Goal: Task Accomplishment & Management: Complete application form

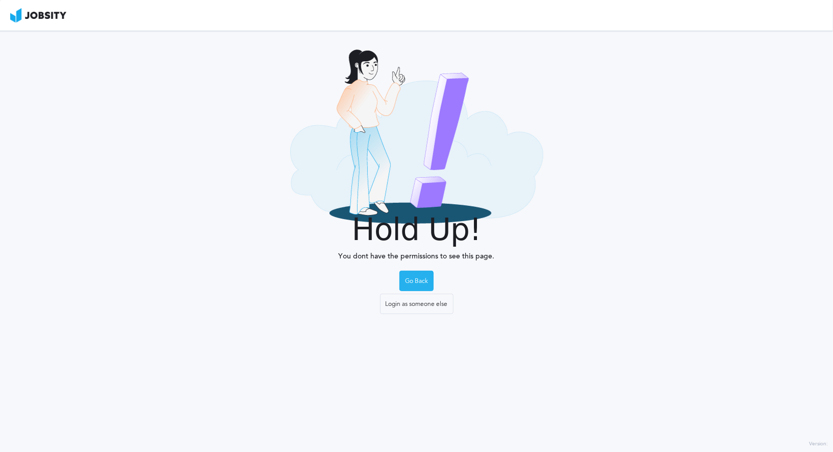
click at [416, 284] on div "Go Back" at bounding box center [416, 281] width 33 height 20
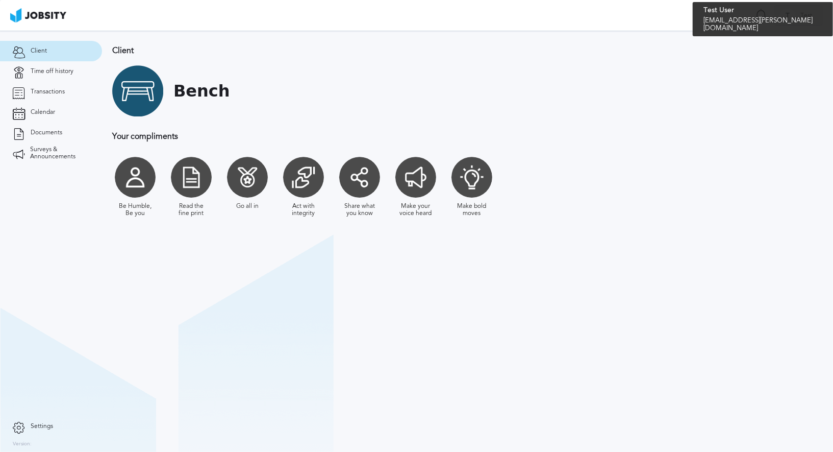
click at [798, 19] on div "T Test" at bounding box center [798, 16] width 47 height 20
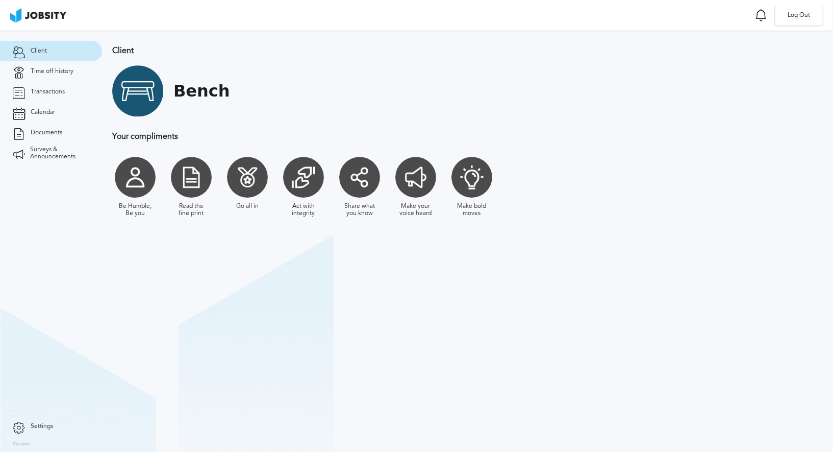
click at [798, 19] on li "Log Out" at bounding box center [800, 15] width 48 height 20
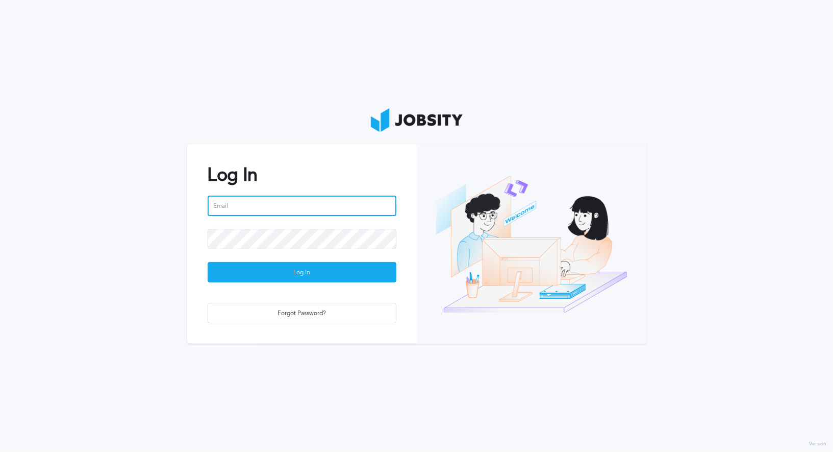
click at [276, 212] on input "email" at bounding box center [302, 205] width 189 height 20
type input "[PERSON_NAME][EMAIL_ADDRESS][PERSON_NAME][DOMAIN_NAME]"
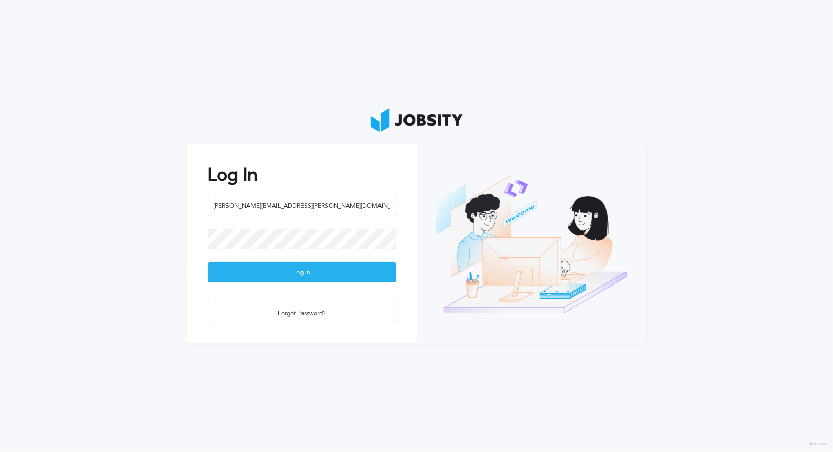
click at [314, 276] on div "Log In" at bounding box center [302, 272] width 188 height 20
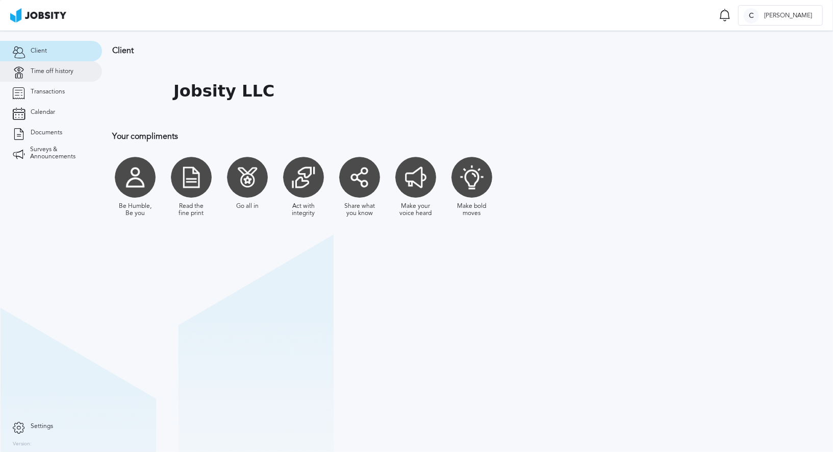
click at [52, 70] on span "Time off history" at bounding box center [52, 71] width 43 height 7
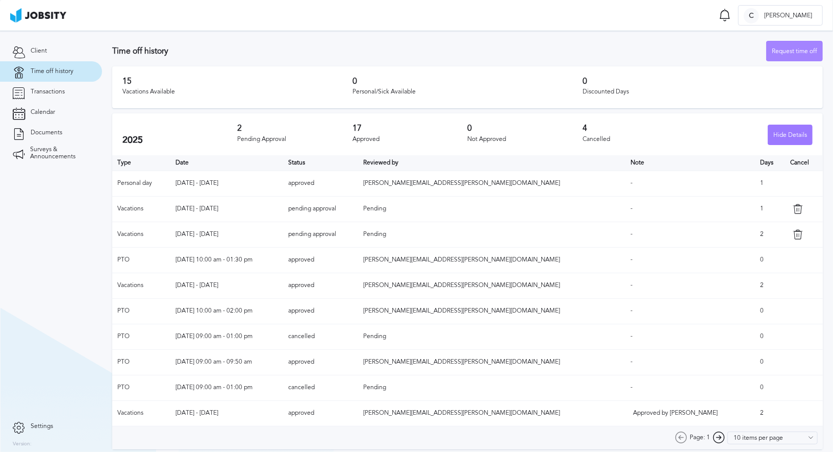
click at [797, 52] on div "Request time off" at bounding box center [795, 51] width 56 height 20
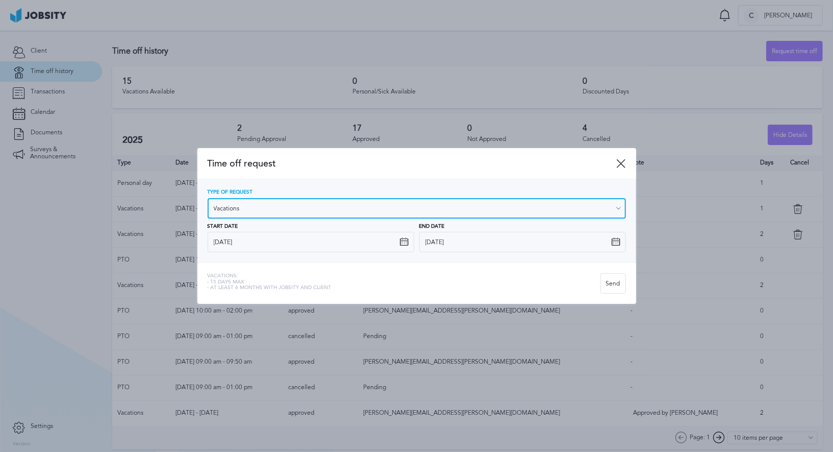
click at [262, 204] on input "Vacations" at bounding box center [417, 208] width 418 height 20
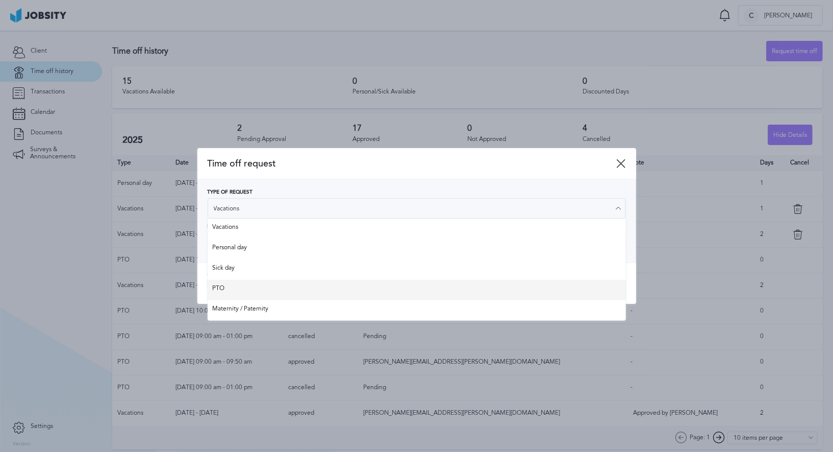
click at [254, 286] on div "Time off request Type of Request Vacations Vacations Personal day Sick day PTO …" at bounding box center [416, 226] width 439 height 156
type input "PTO"
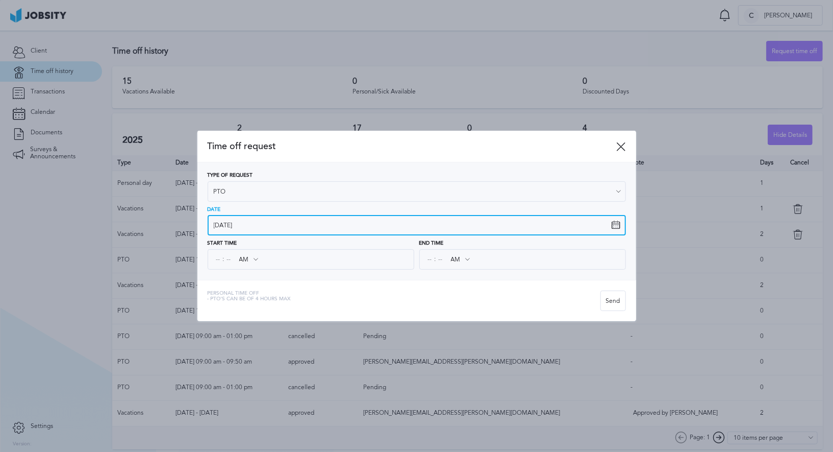
click at [260, 225] on input "10/9/2025" at bounding box center [417, 225] width 418 height 20
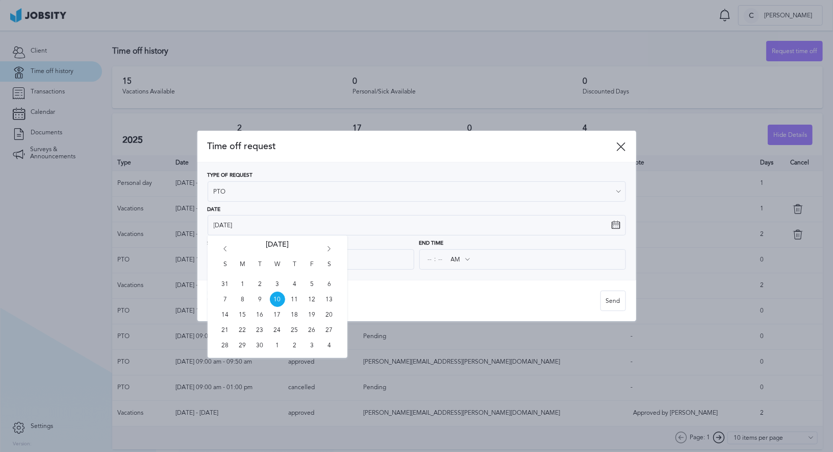
click at [331, 250] on icon "Go forward 1 month" at bounding box center [329, 250] width 9 height 9
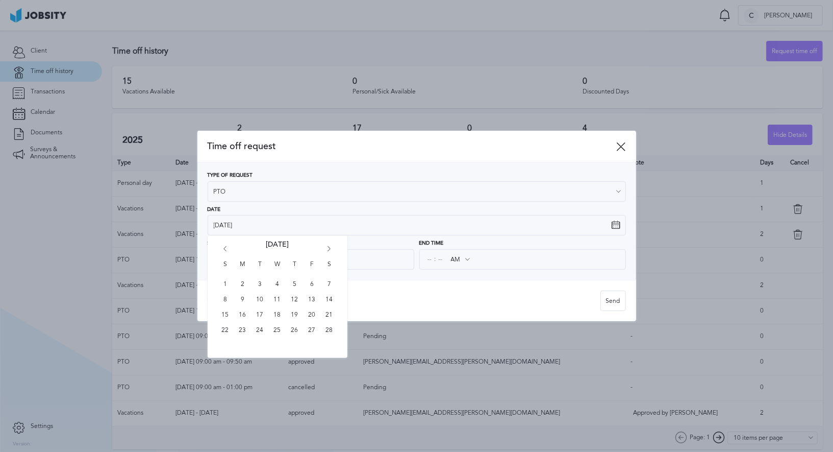
click at [331, 250] on icon "Go forward 1 month" at bounding box center [329, 250] width 9 height 9
click at [260, 283] on span "3" at bounding box center [260, 283] width 15 height 15
type input "3/3/2026"
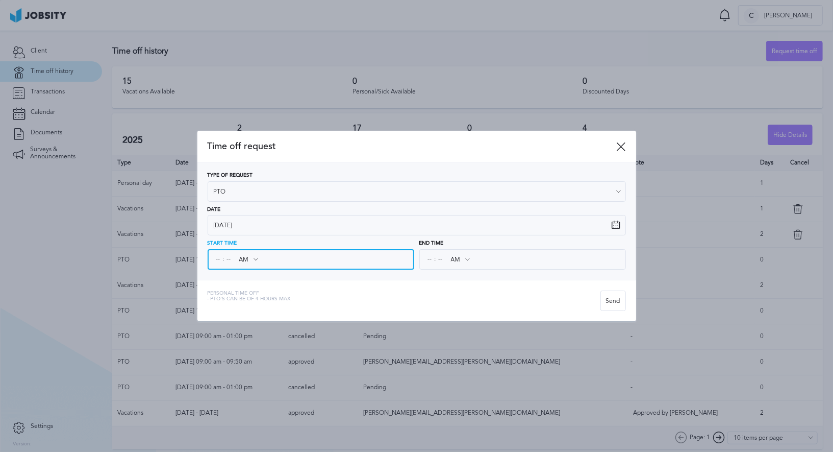
click at [217, 259] on input at bounding box center [218, 259] width 9 height 18
type input "09"
click at [231, 258] on input at bounding box center [229, 259] width 9 height 18
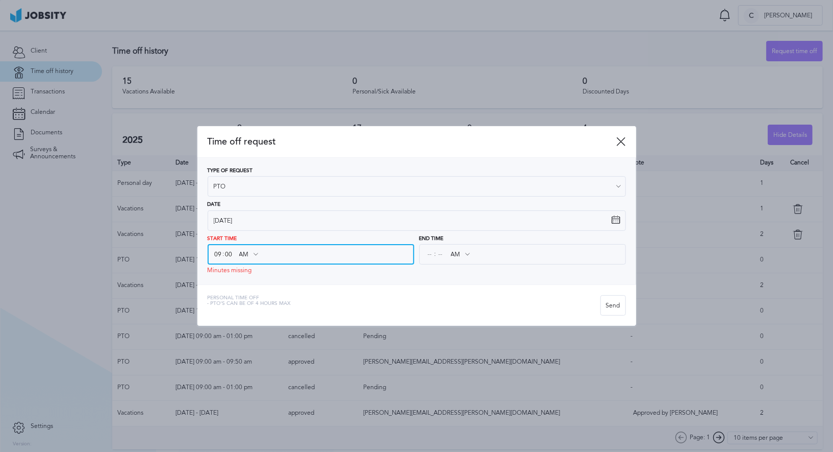
type input "00"
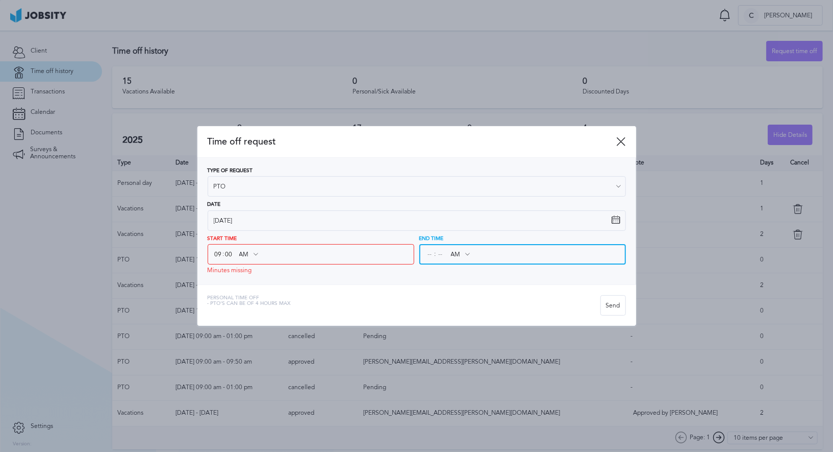
click at [429, 254] on input at bounding box center [430, 254] width 9 height 18
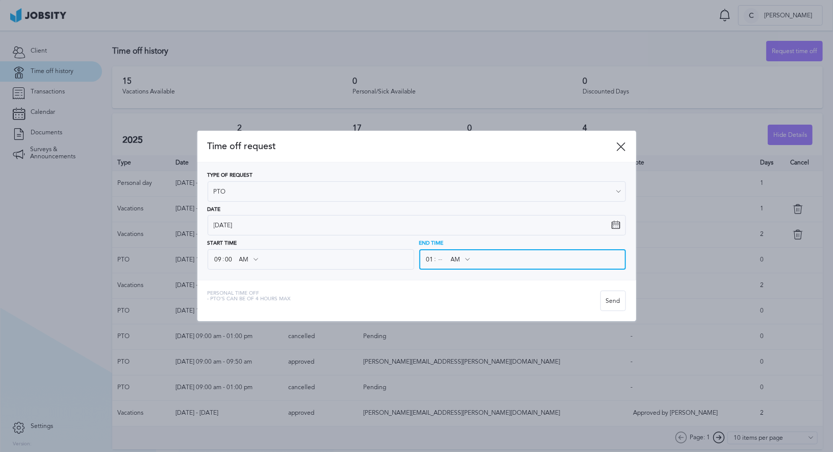
type input "01"
click at [441, 261] on input at bounding box center [440, 259] width 9 height 18
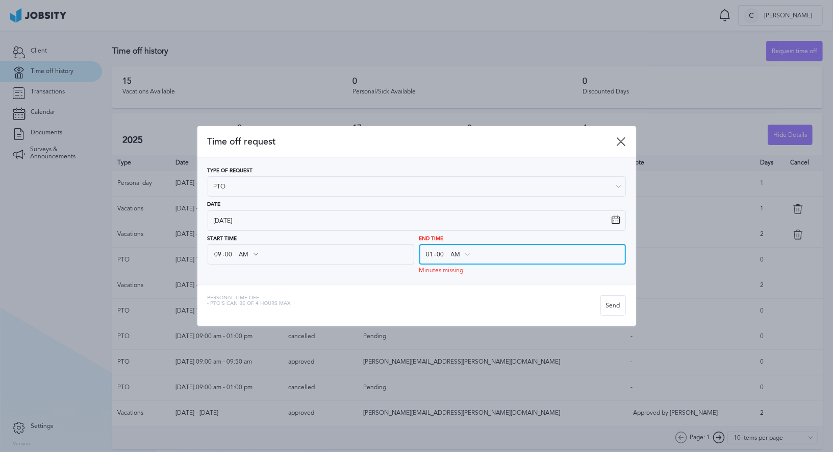
type input "00"
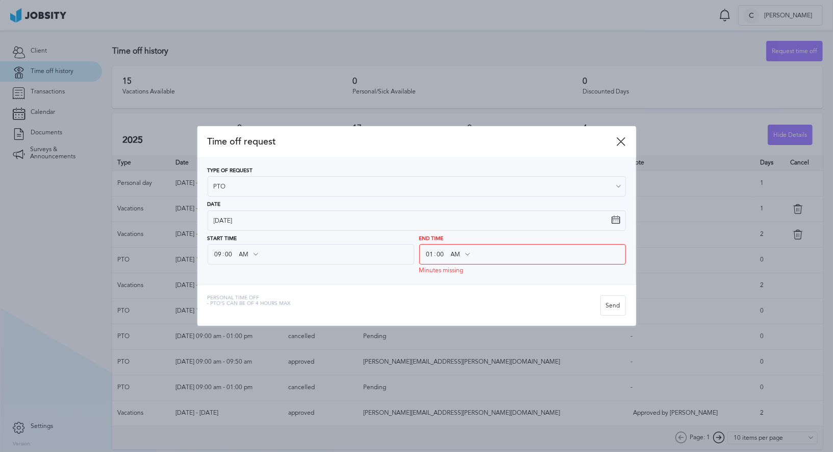
click at [464, 256] on icon at bounding box center [467, 254] width 9 height 9
click at [466, 255] on icon at bounding box center [467, 254] width 9 height 9
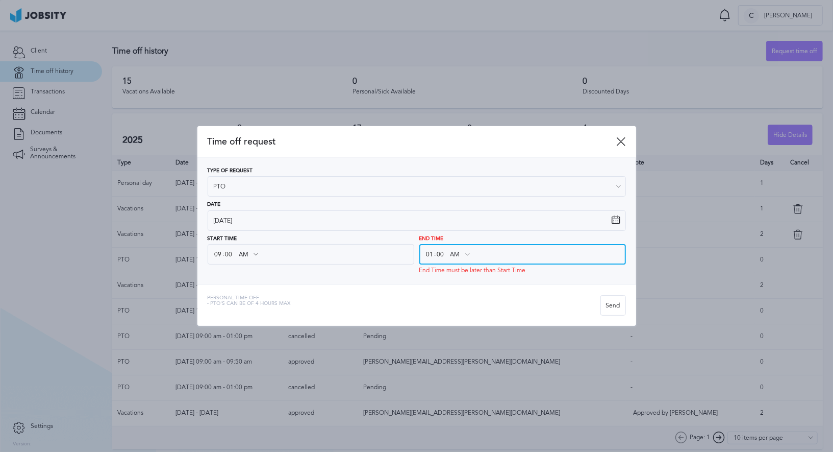
click at [459, 254] on input "AM" at bounding box center [460, 254] width 30 height 18
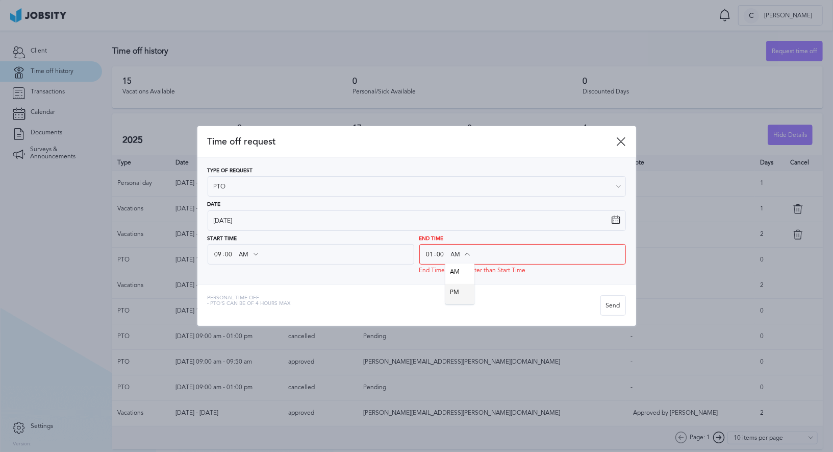
type input "PM"
click at [461, 296] on div "Time off request Type of Request PTO Vacations Personal day Sick day PTO Matern…" at bounding box center [416, 226] width 439 height 200
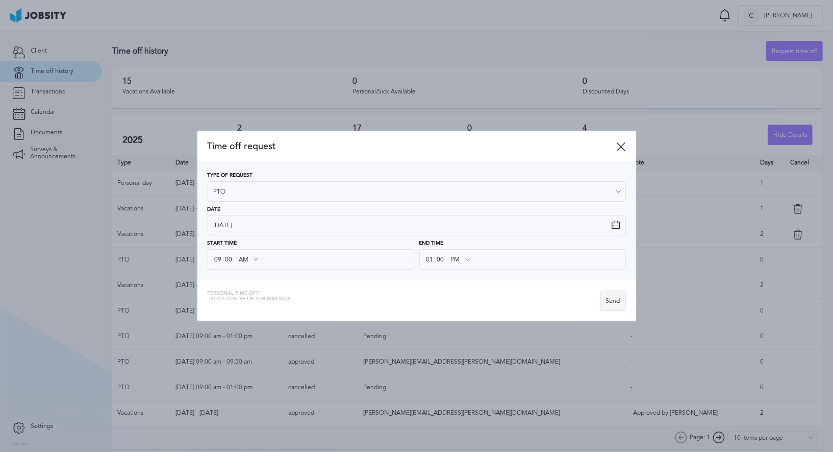
click at [614, 301] on div "Send" at bounding box center [613, 301] width 24 height 20
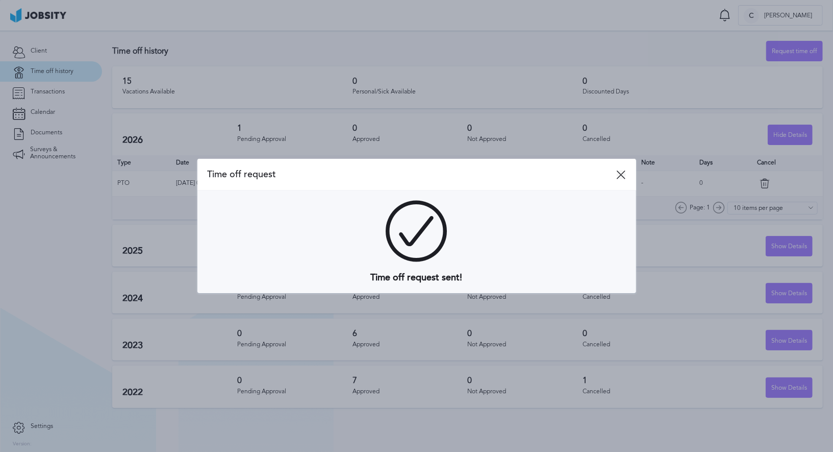
click at [620, 175] on icon at bounding box center [621, 174] width 9 height 9
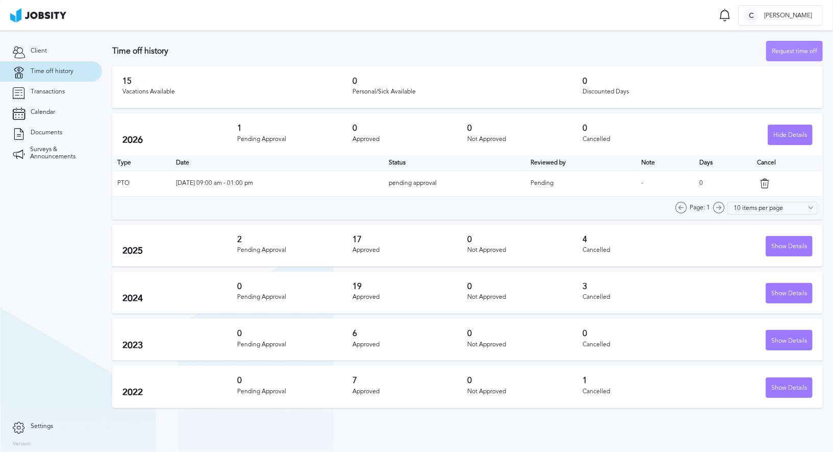
click at [782, 51] on div "Request time off" at bounding box center [795, 51] width 56 height 20
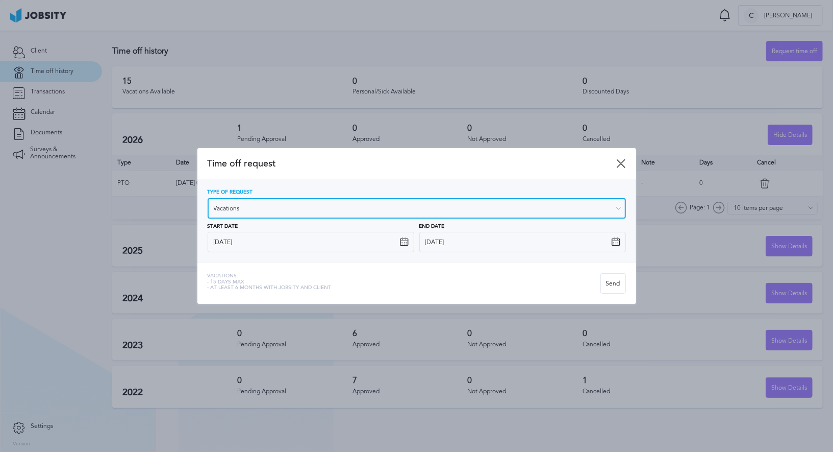
click at [287, 203] on input "Vacations" at bounding box center [417, 208] width 418 height 20
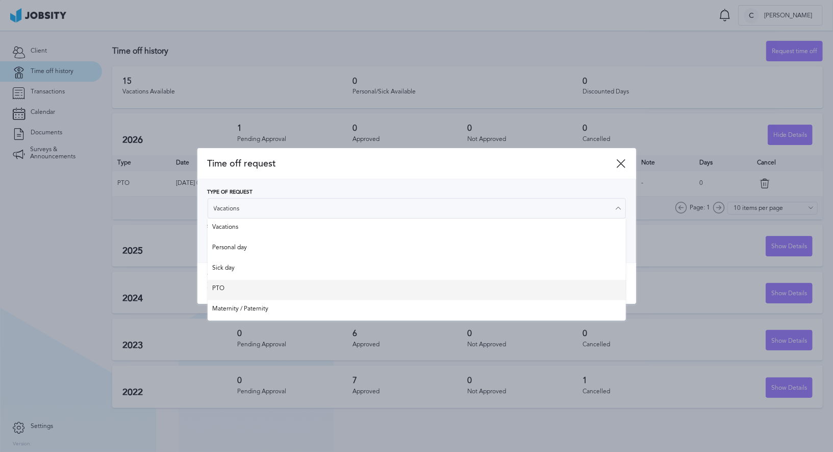
click at [262, 286] on div "Time off request Type of Request Vacations Vacations Personal day Sick day PTO …" at bounding box center [416, 226] width 439 height 156
type input "PTO"
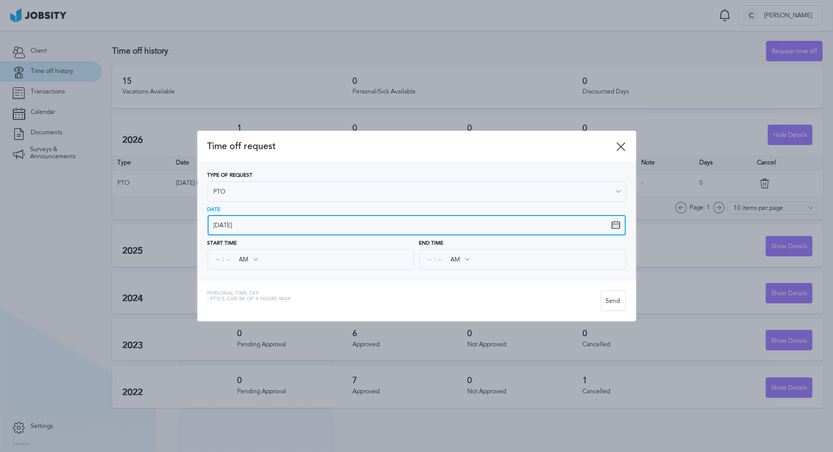
click at [260, 221] on input "10/9/2025" at bounding box center [417, 225] width 418 height 20
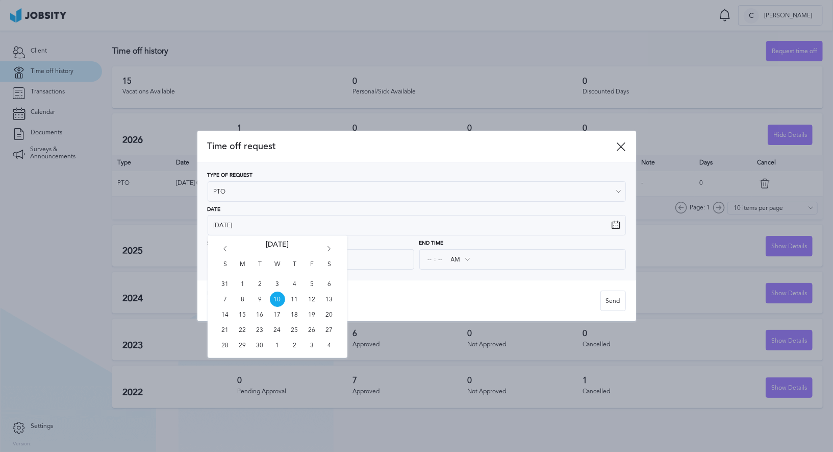
click at [329, 247] on icon "Go forward 1 month" at bounding box center [329, 250] width 9 height 9
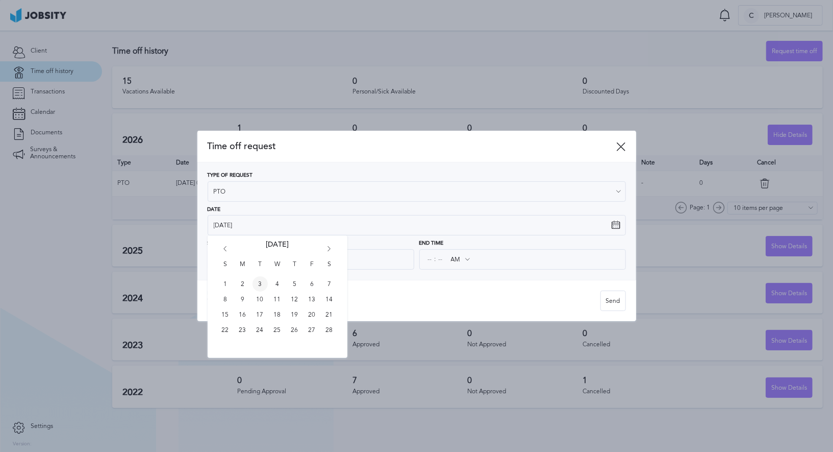
click at [258, 284] on span "3" at bounding box center [260, 283] width 15 height 15
type input "3/2/2026"
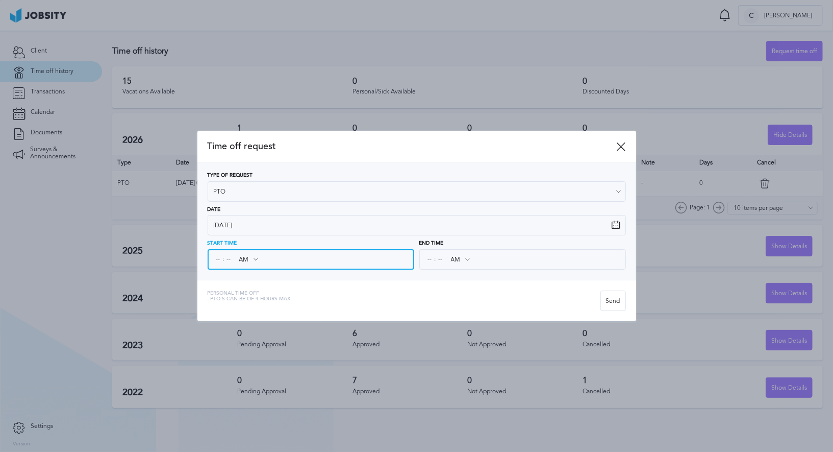
click at [220, 258] on input at bounding box center [218, 259] width 9 height 18
type input "09"
click at [230, 259] on input at bounding box center [229, 259] width 9 height 18
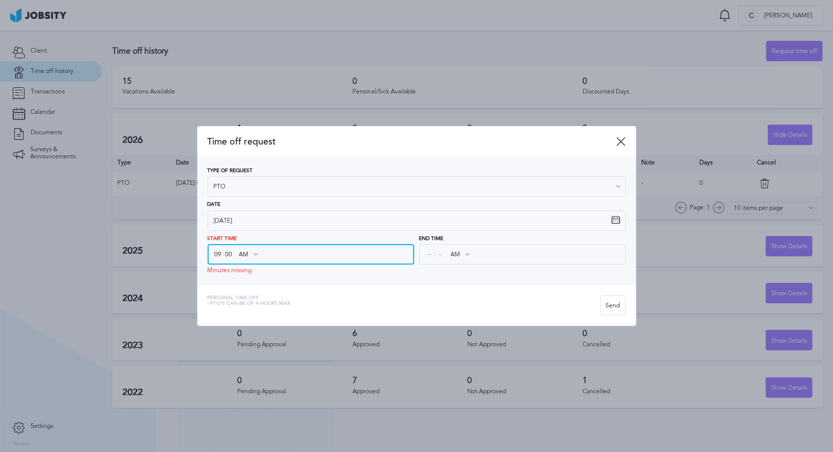
type input "00"
click at [246, 254] on input "AM" at bounding box center [249, 254] width 30 height 18
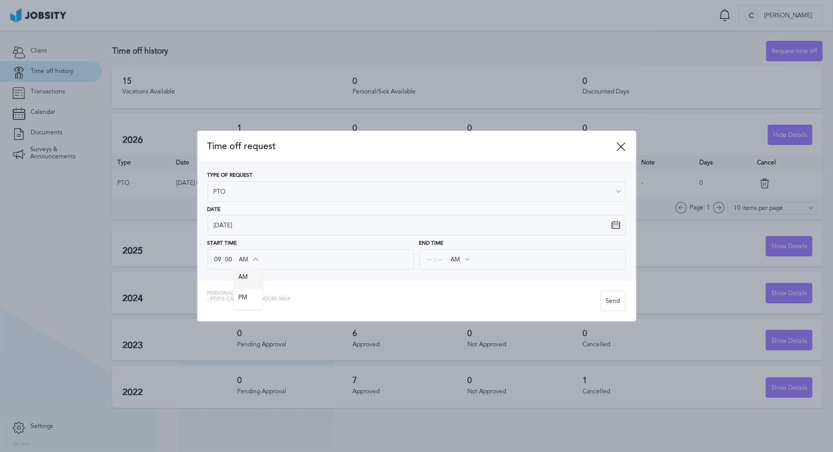
click at [245, 276] on div "Type of Request PTO Vacations Personal day Sick day PTO Maternity / Paternity D…" at bounding box center [416, 220] width 439 height 117
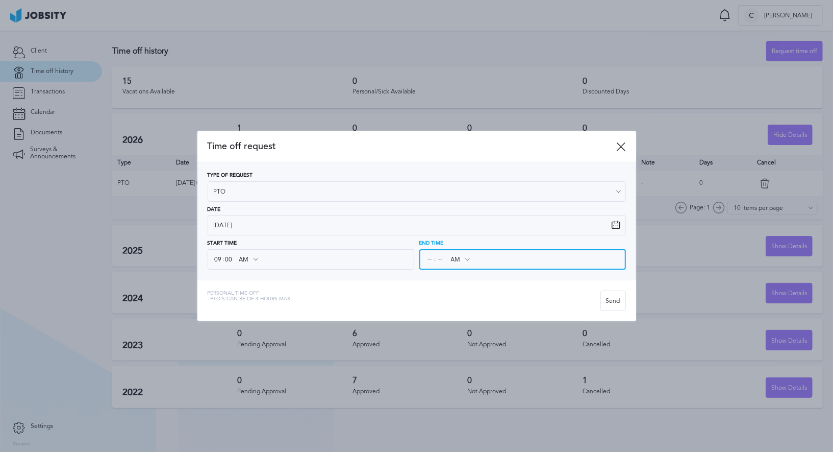
click at [428, 259] on input at bounding box center [430, 259] width 9 height 18
type input "01"
click at [444, 261] on input at bounding box center [440, 259] width 9 height 18
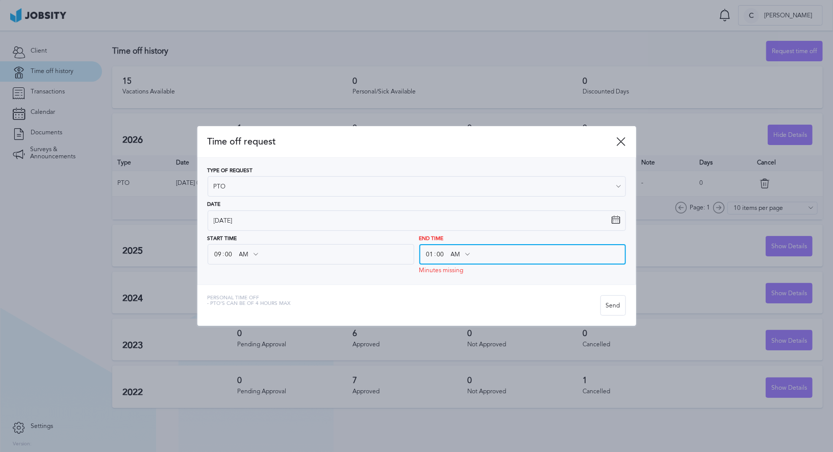
type input "00"
click at [455, 256] on input "AM" at bounding box center [460, 254] width 30 height 18
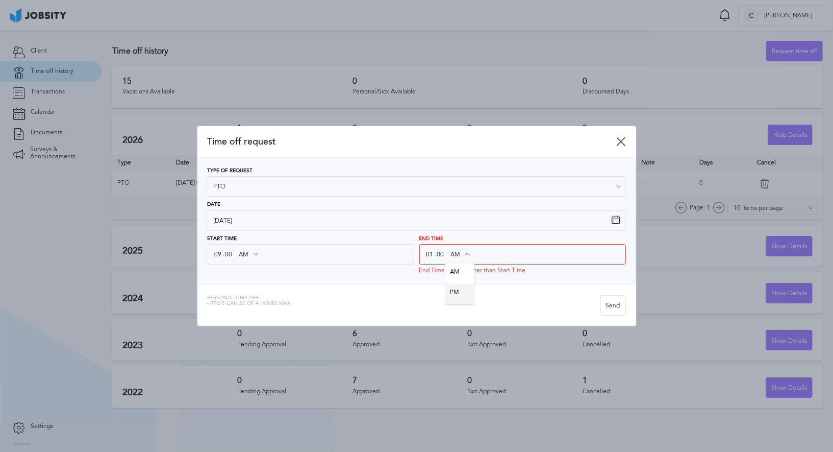
type input "PM"
click at [461, 294] on div "Time off request Type of Request PTO Vacations Personal day Sick day PTO Matern…" at bounding box center [416, 226] width 439 height 200
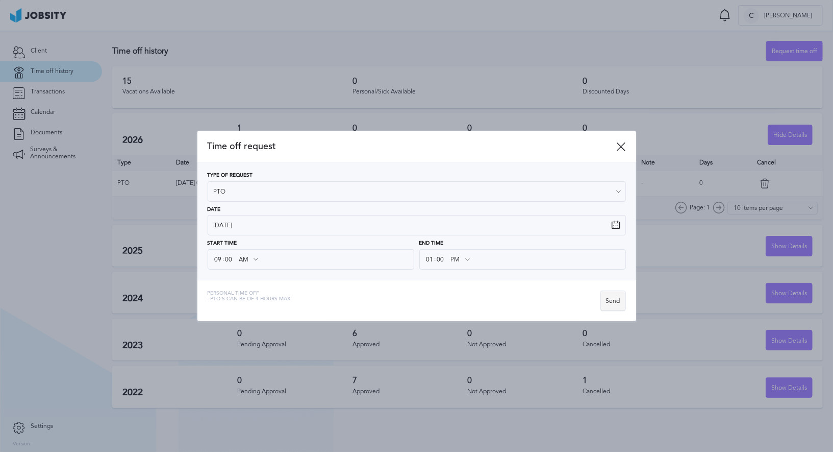
click at [612, 300] on div "Send" at bounding box center [613, 301] width 24 height 20
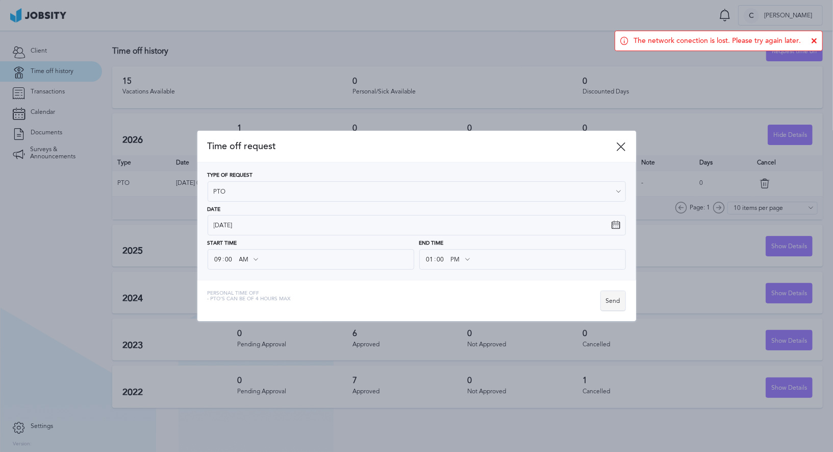
click at [614, 298] on div "Send" at bounding box center [613, 301] width 24 height 20
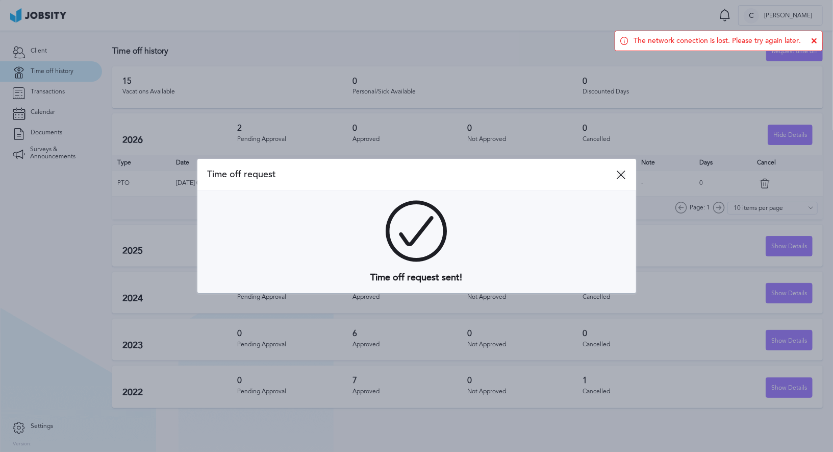
click at [620, 176] on icon at bounding box center [621, 174] width 9 height 9
